Goal: Answer question/provide support: Share knowledge or assist other users

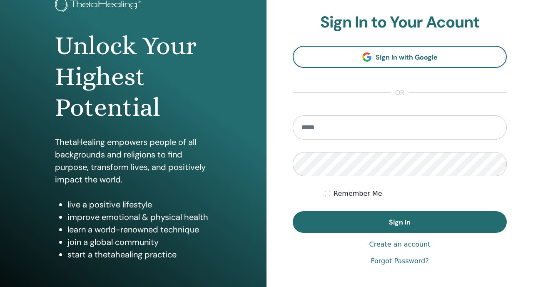
scroll to position [86, 0]
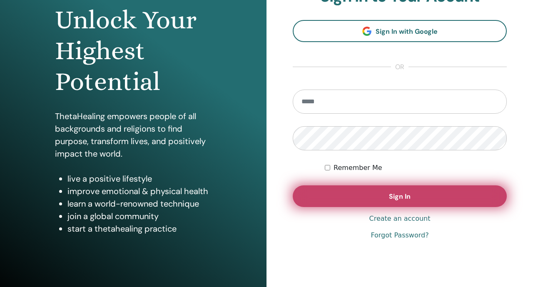
type input "**********"
click at [317, 192] on button "Sign In" at bounding box center [400, 196] width 214 height 22
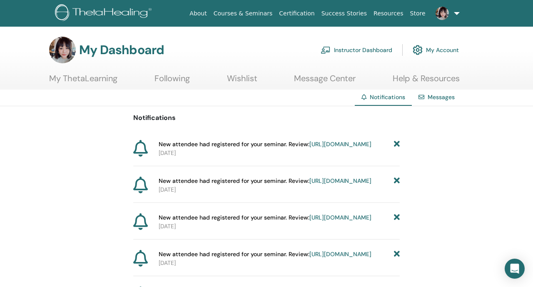
click at [447, 11] on img at bounding box center [441, 13] width 13 height 13
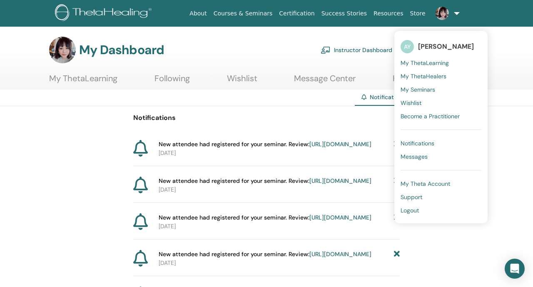
click at [420, 90] on span "My Seminars" at bounding box center [417, 89] width 35 height 7
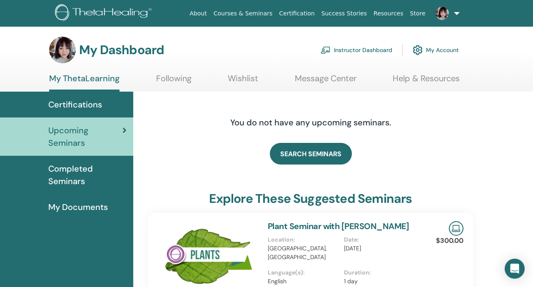
click at [373, 49] on link "Instructor Dashboard" at bounding box center [357, 50] width 72 height 18
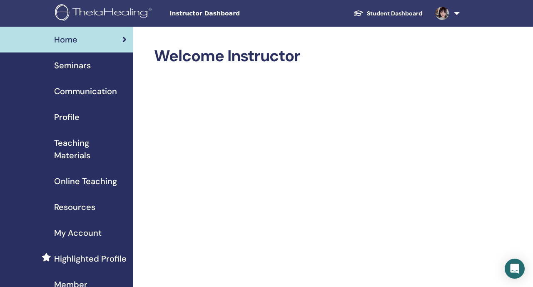
click at [106, 62] on div "Seminars" at bounding box center [67, 65] width 120 height 12
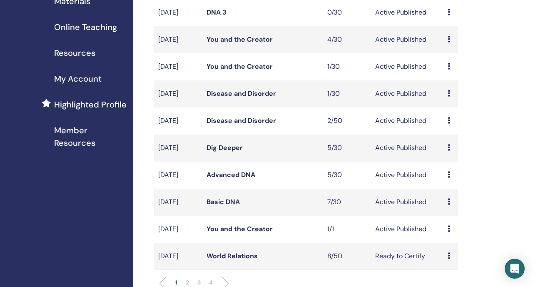
scroll to position [154, 0]
click at [243, 233] on link "You and the Creator" at bounding box center [239, 228] width 66 height 9
click at [231, 206] on link "Basic DNA" at bounding box center [222, 201] width 33 height 9
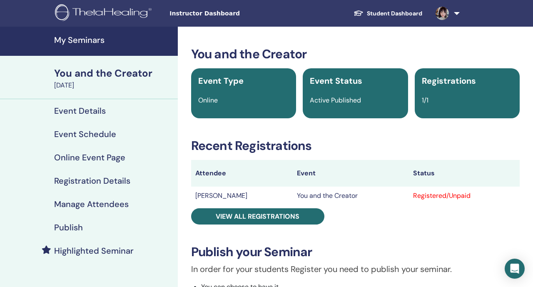
click at [256, 224] on div "You and the Creator Event Type Online Event Status Active Published Registratio…" at bounding box center [355, 282] width 345 height 470
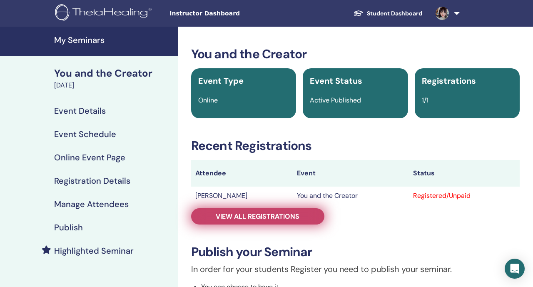
click at [256, 219] on span "View all registrations" at bounding box center [258, 216] width 84 height 9
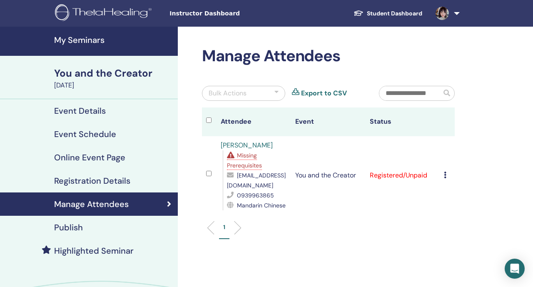
click at [258, 162] on span "Missing Prerequisites" at bounding box center [244, 160] width 35 height 17
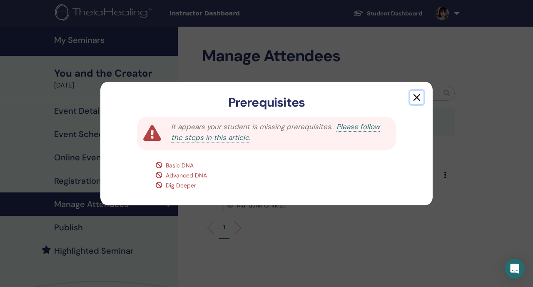
click at [418, 96] on button "button" at bounding box center [416, 97] width 13 height 13
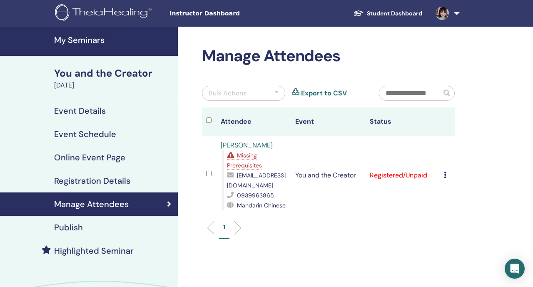
click at [277, 188] on span "kylie122828@gmail.com" at bounding box center [256, 179] width 59 height 17
copy span "kylie122828@gmail.com"
drag, startPoint x: 250, startPoint y: 142, endPoint x: 218, endPoint y: 142, distance: 32.1
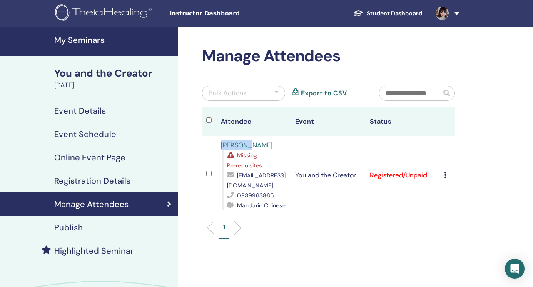
click at [218, 142] on td "Kylie Lu Missing Prerequisites kylie122828@gmail.com 0939963865 Mandarin Chinese" at bounding box center [253, 175] width 75 height 78
copy link "Kylie Lu"
